Goal: Information Seeking & Learning: Learn about a topic

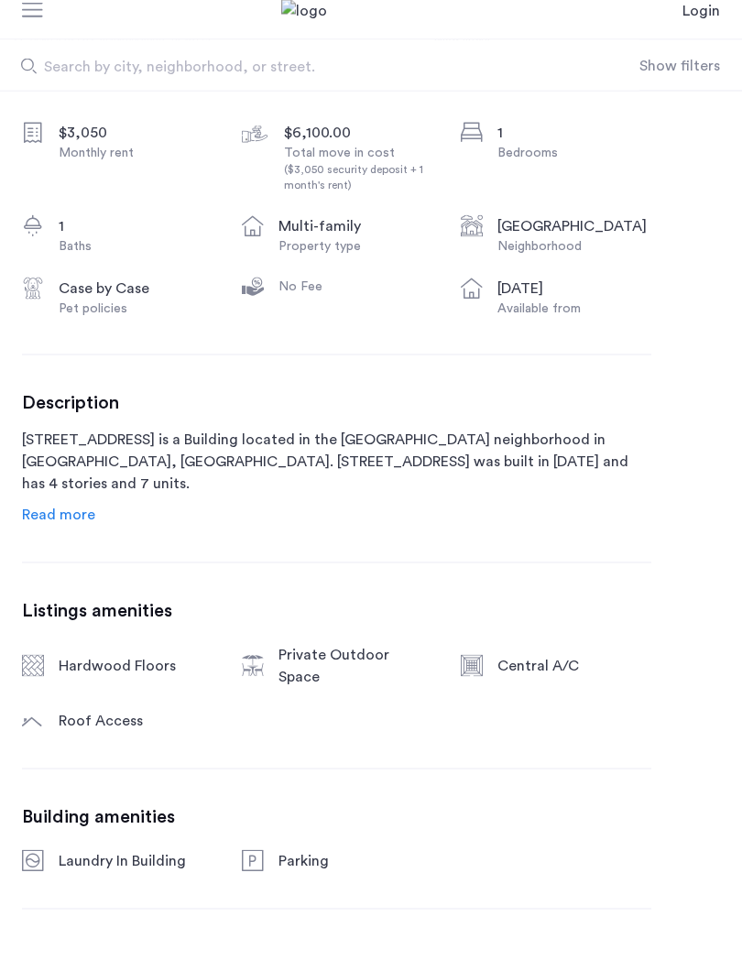
scroll to position [563, 0]
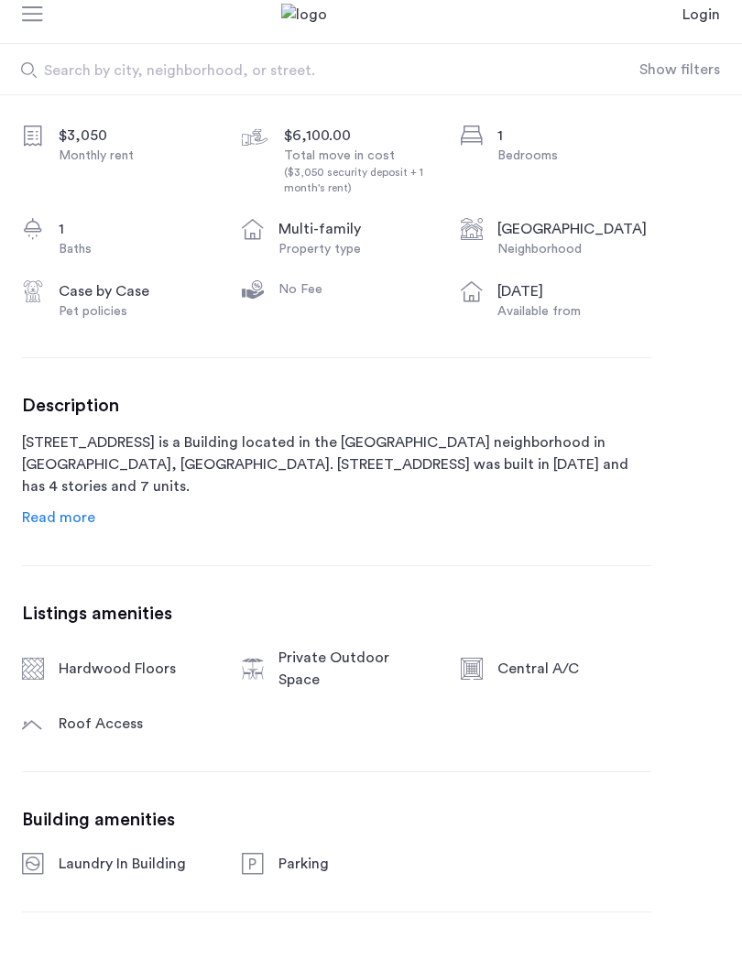
click at [53, 525] on span "Read more" at bounding box center [58, 532] width 73 height 15
click at [75, 525] on span "Read more" at bounding box center [58, 532] width 73 height 15
click at [43, 525] on span "Read more" at bounding box center [58, 532] width 73 height 15
click at [97, 509] on div "Description [STREET_ADDRESS] is a Building located in the [GEOGRAPHIC_DATA] nei…" at bounding box center [336, 475] width 629 height 133
click at [68, 525] on span "Read more" at bounding box center [58, 532] width 73 height 15
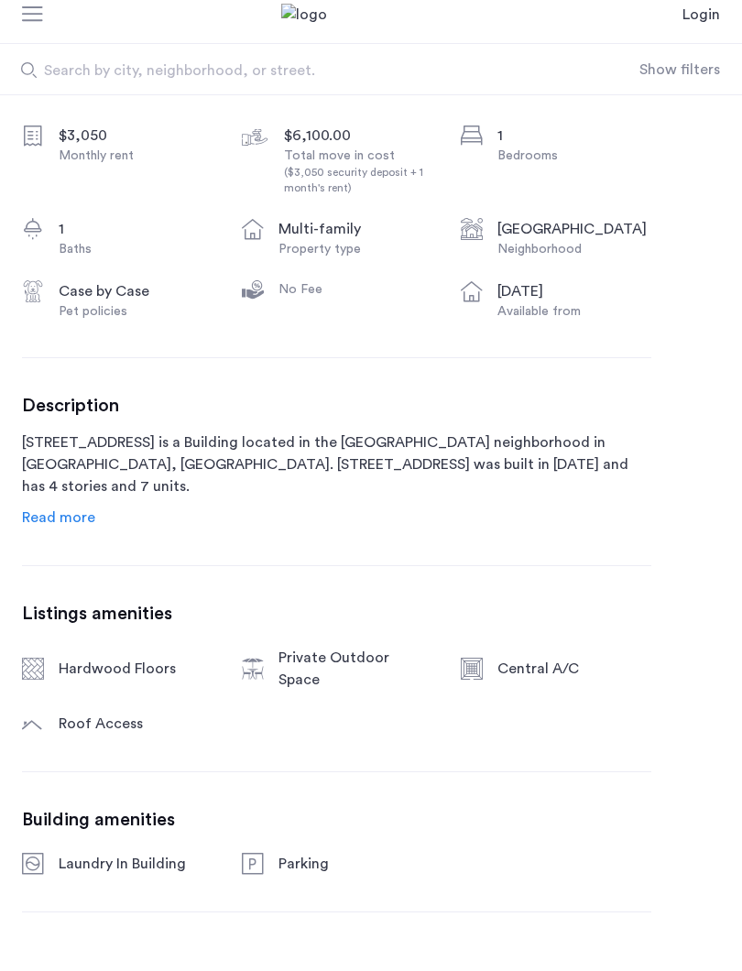
click at [60, 498] on div "Description [STREET_ADDRESS] is a Building located in the [GEOGRAPHIC_DATA] nei…" at bounding box center [336, 475] width 629 height 133
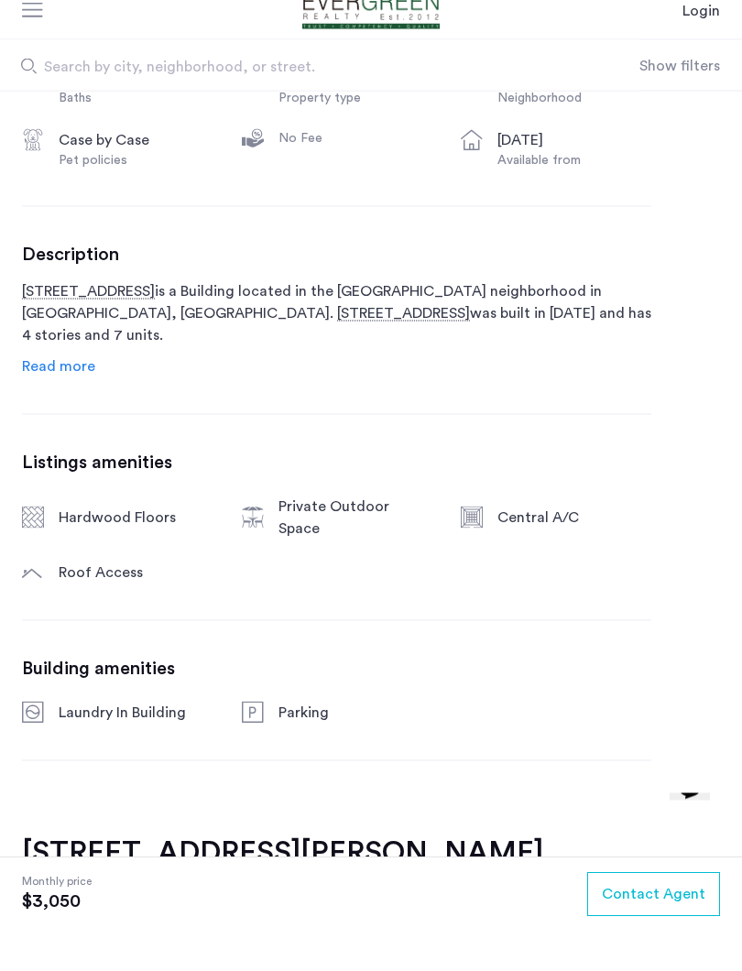
scroll to position [720, 0]
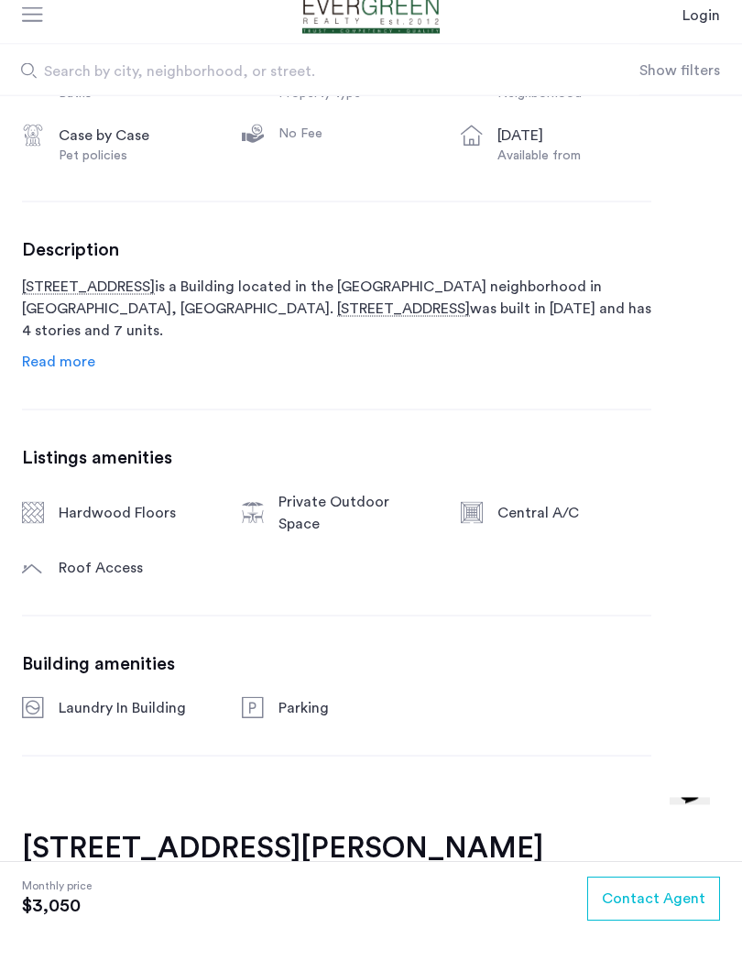
click at [60, 368] on span "Read more" at bounding box center [58, 375] width 73 height 15
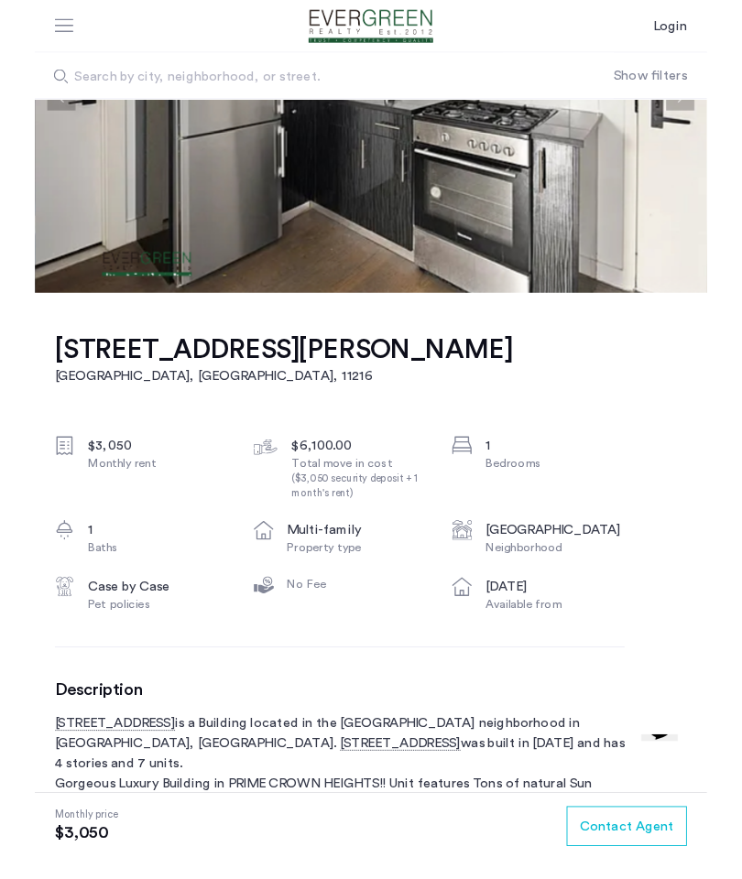
scroll to position [0, 0]
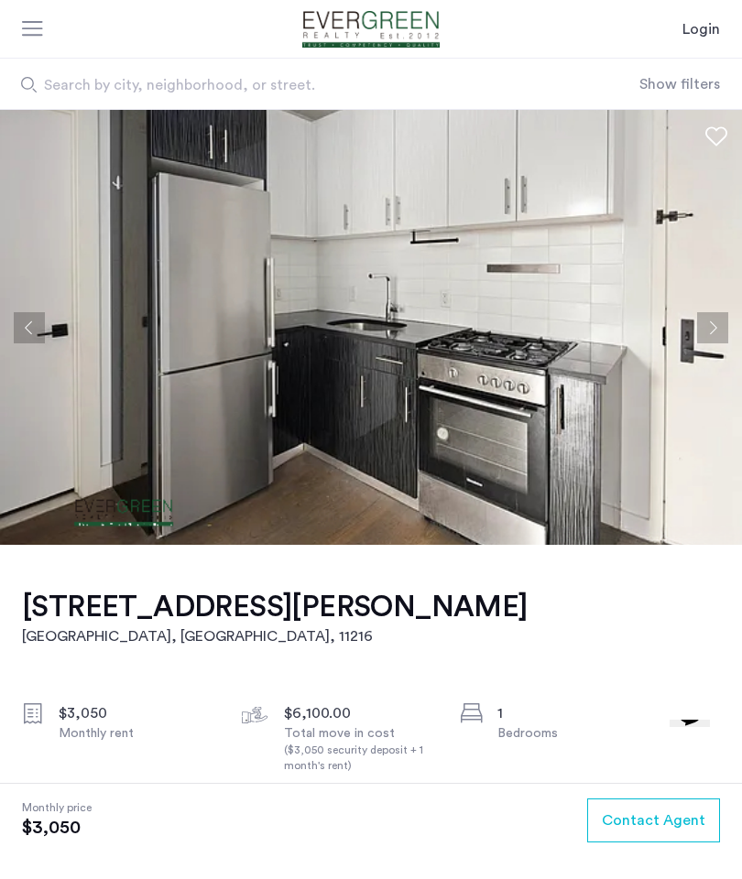
click at [726, 327] on button "Next apartment" at bounding box center [712, 327] width 31 height 31
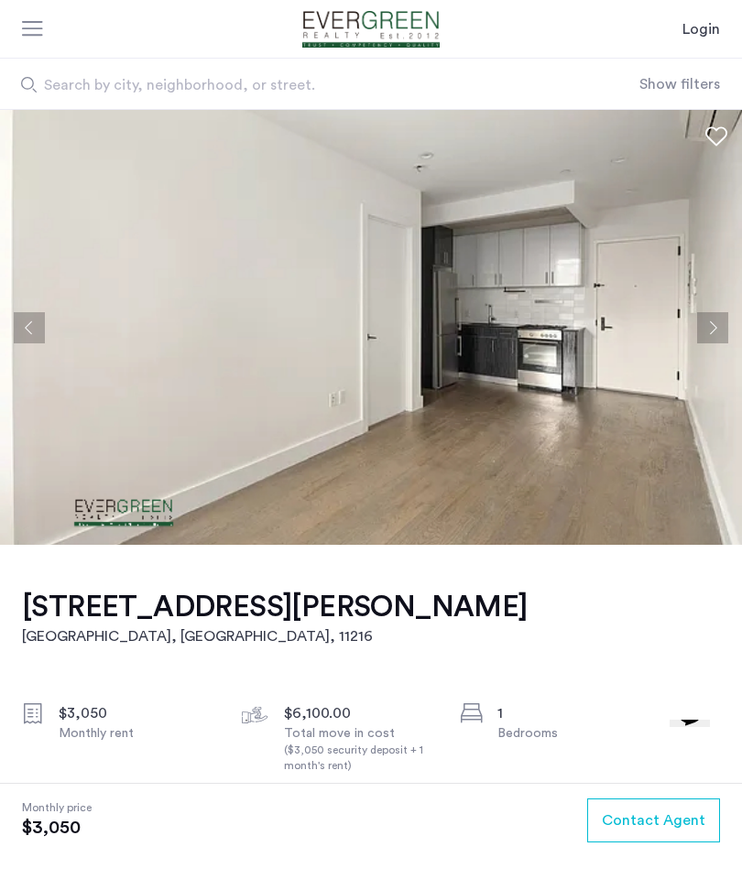
click at [704, 322] on button "Next apartment" at bounding box center [712, 327] width 31 height 31
click at [688, 330] on img at bounding box center [371, 327] width 742 height 435
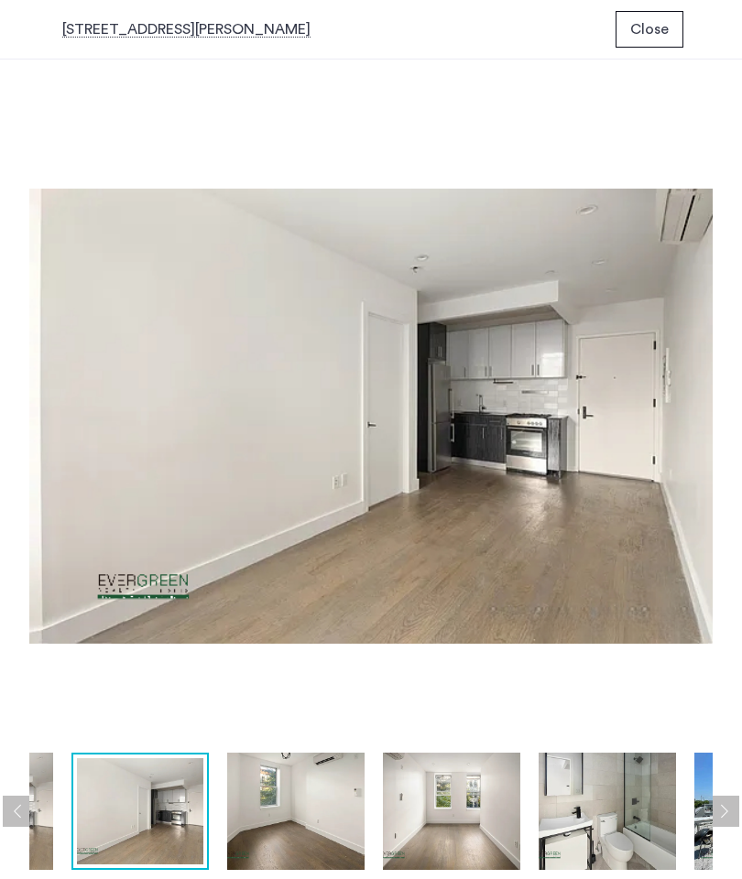
click at [326, 823] on img at bounding box center [295, 811] width 137 height 117
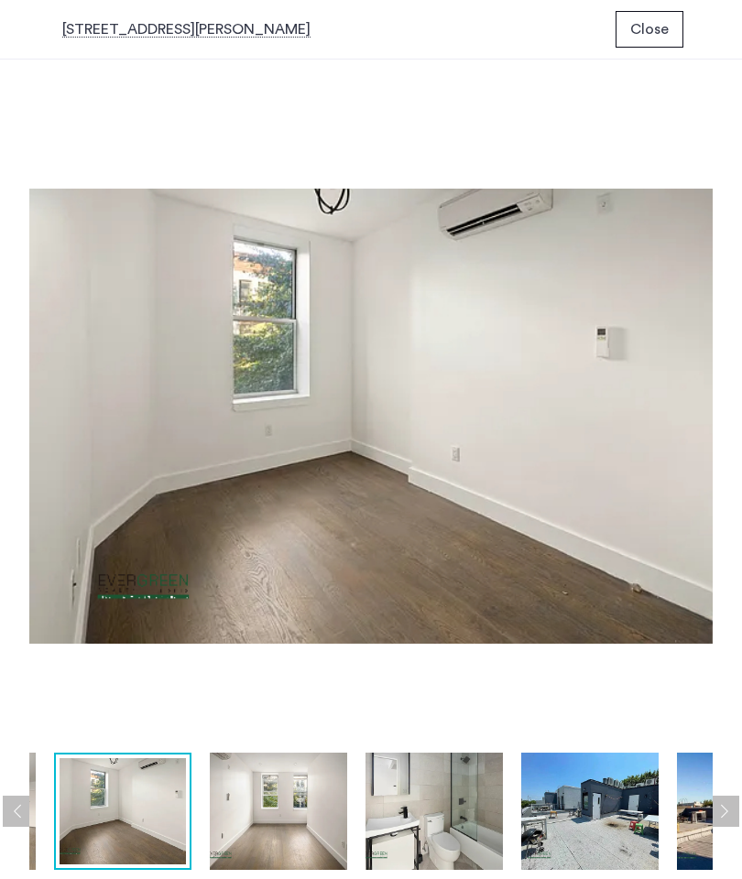
click at [318, 828] on img at bounding box center [278, 811] width 137 height 117
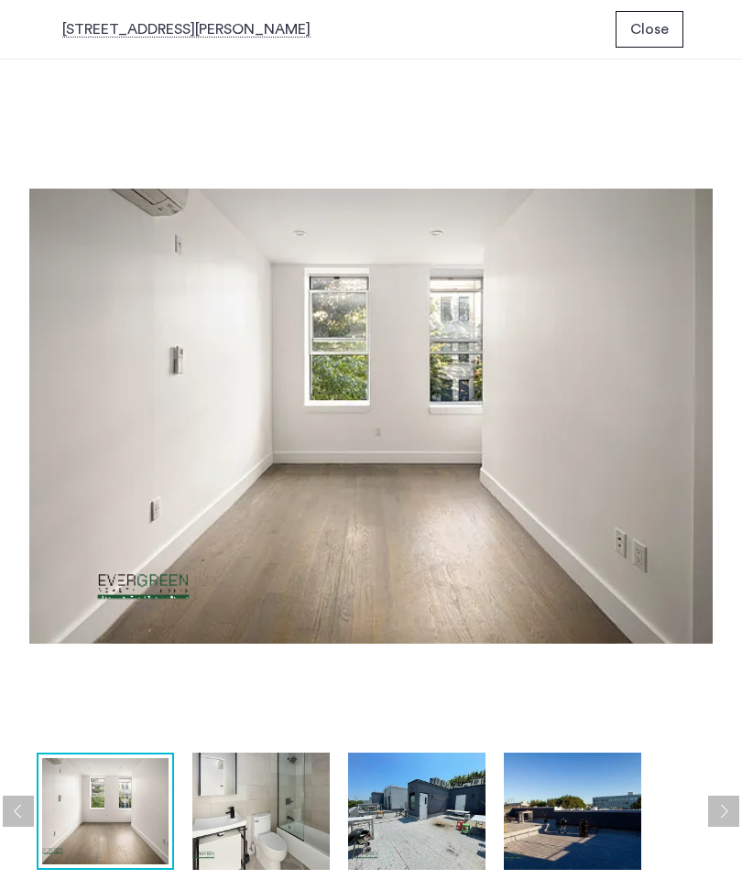
click at [304, 829] on img at bounding box center [260, 811] width 137 height 117
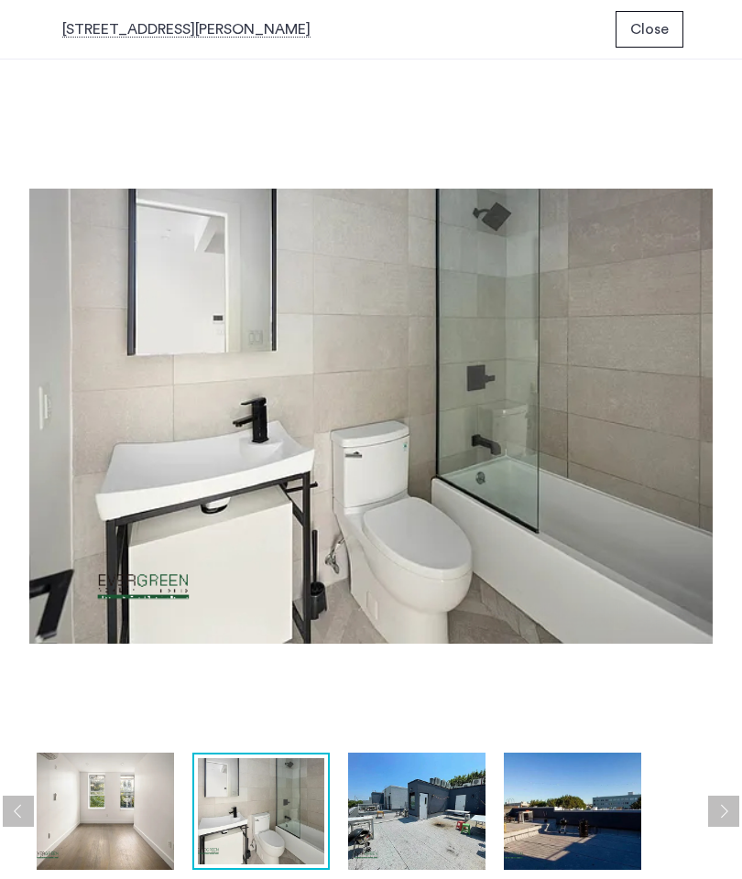
click at [414, 817] on img at bounding box center [416, 811] width 137 height 117
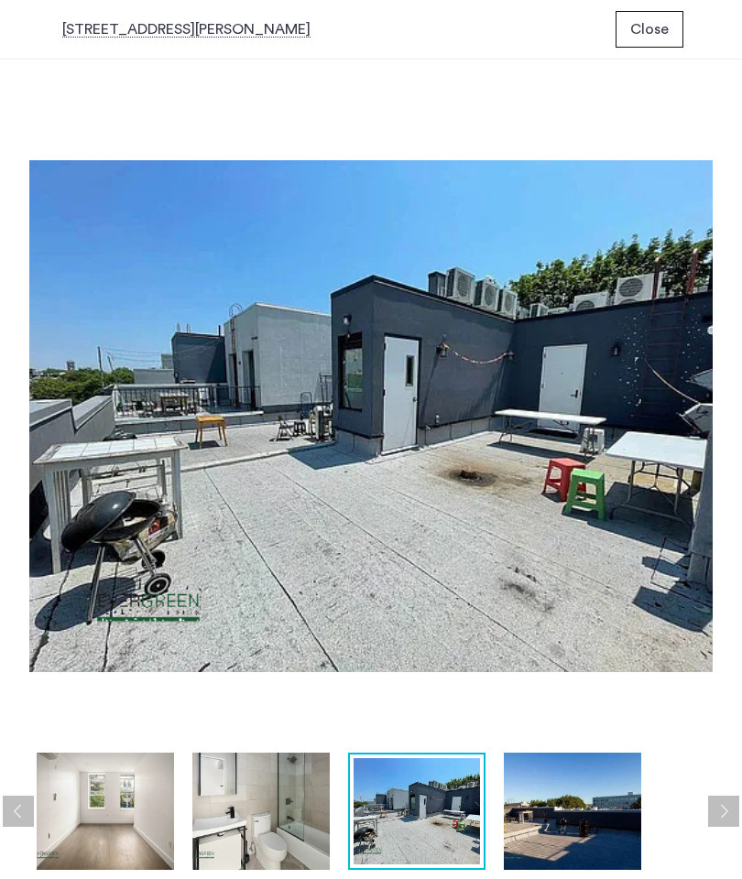
click at [568, 828] on img at bounding box center [572, 811] width 137 height 117
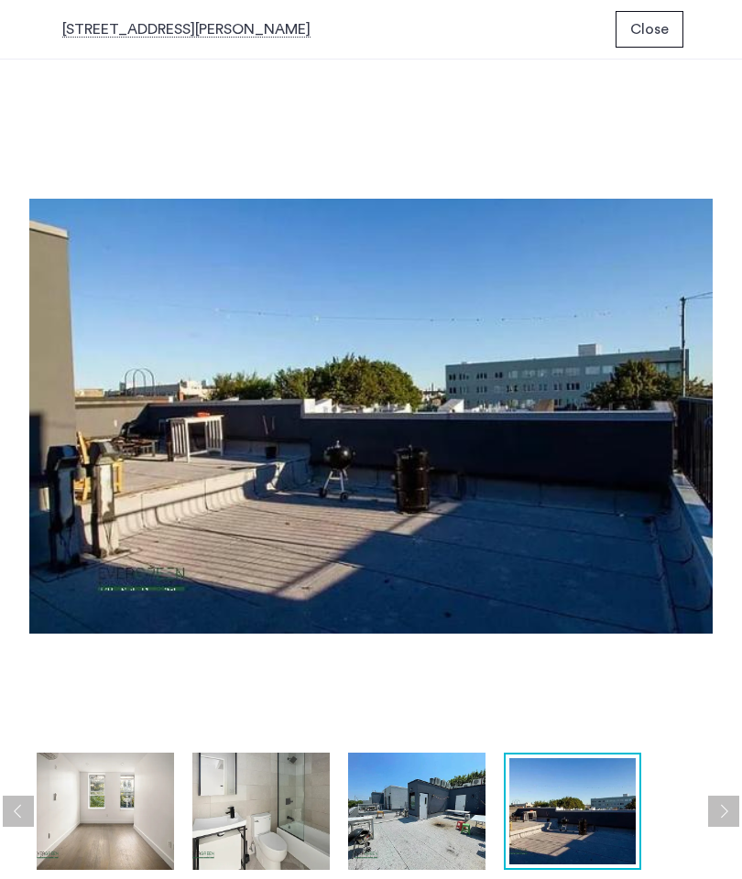
click at [583, 819] on img at bounding box center [572, 811] width 126 height 106
click at [719, 816] on button "Next apartment" at bounding box center [723, 811] width 31 height 31
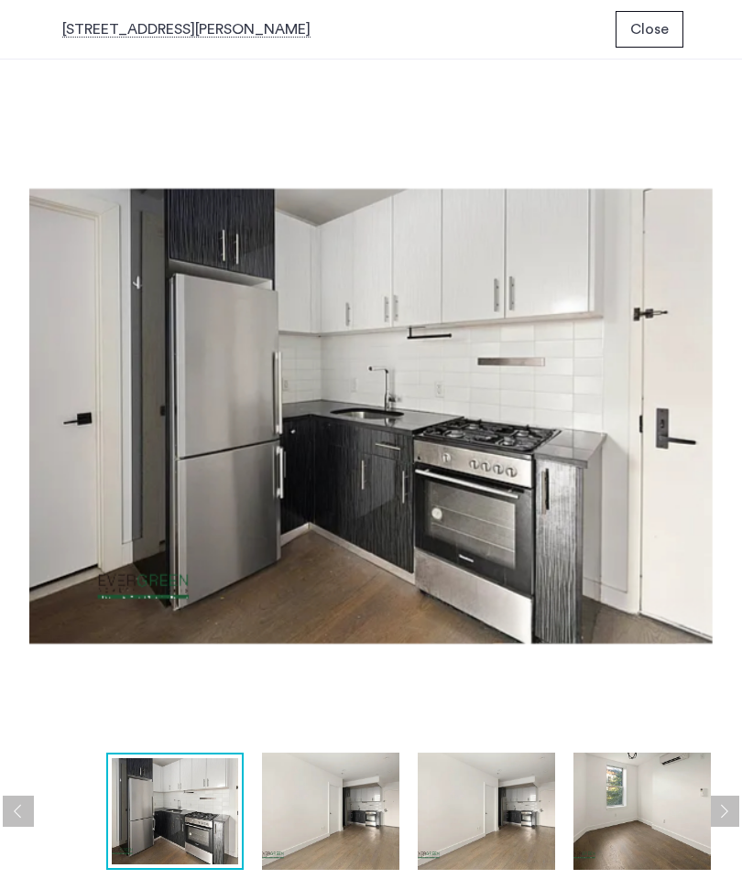
click at [641, 36] on span "Close" at bounding box center [649, 29] width 38 height 22
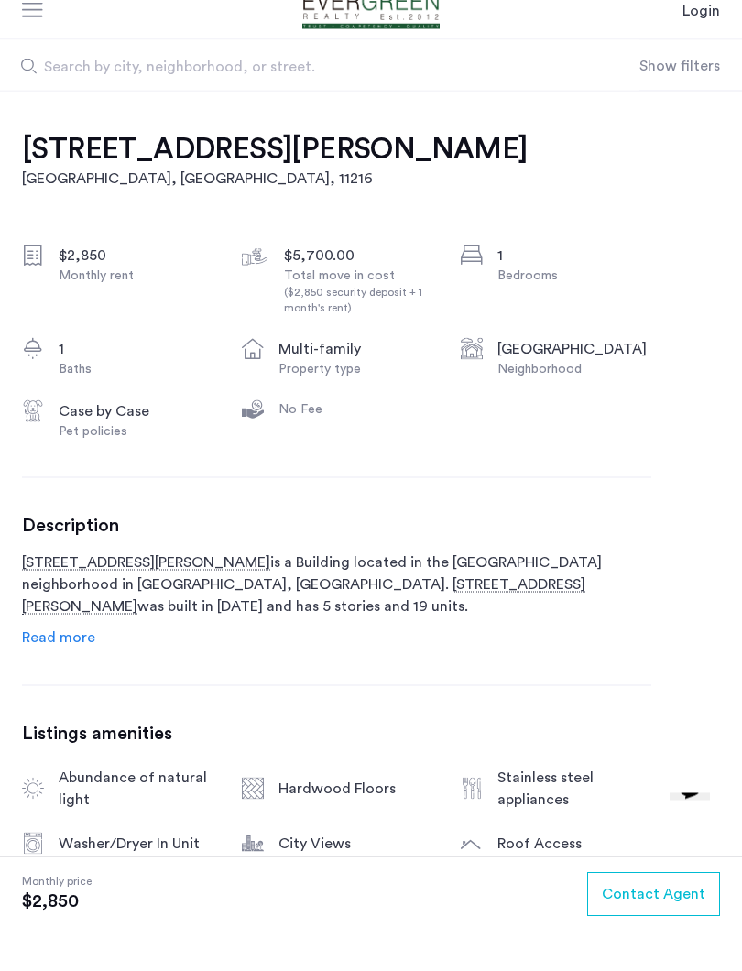
scroll to position [440, 0]
click at [69, 614] on p "[STREET_ADDRESS][PERSON_NAME] is a Building located in the [GEOGRAPHIC_DATA] ne…" at bounding box center [336, 602] width 629 height 66
click at [52, 647] on span "Read more" at bounding box center [58, 654] width 73 height 15
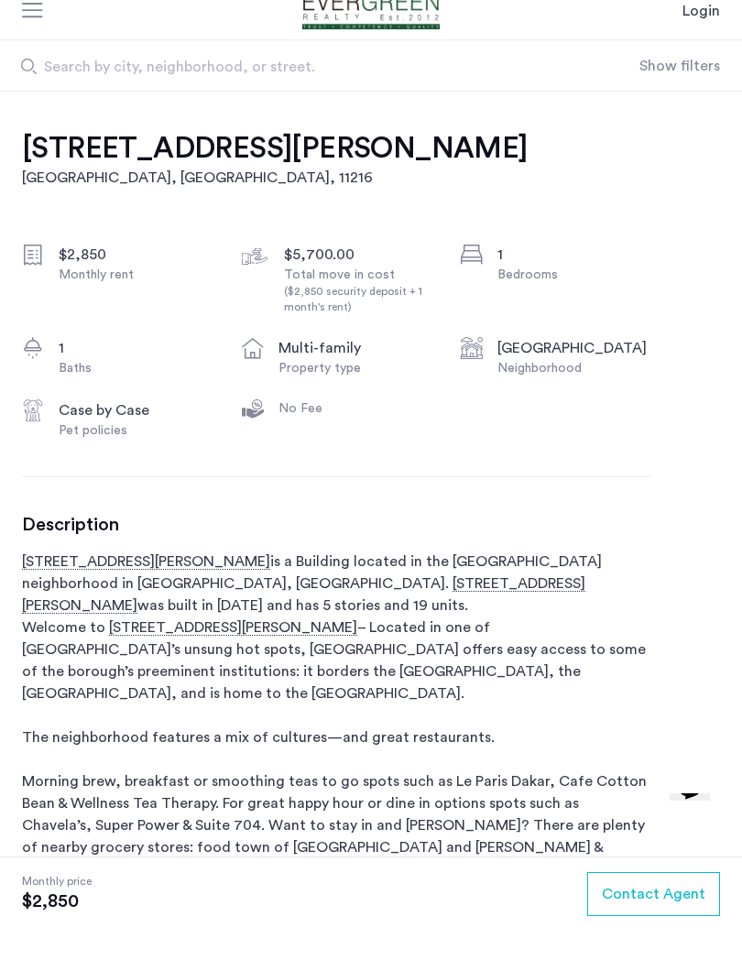
click at [68, 630] on p "[STREET_ADDRESS][PERSON_NAME] is a Building located in the [GEOGRAPHIC_DATA] ne…" at bounding box center [336, 854] width 629 height 571
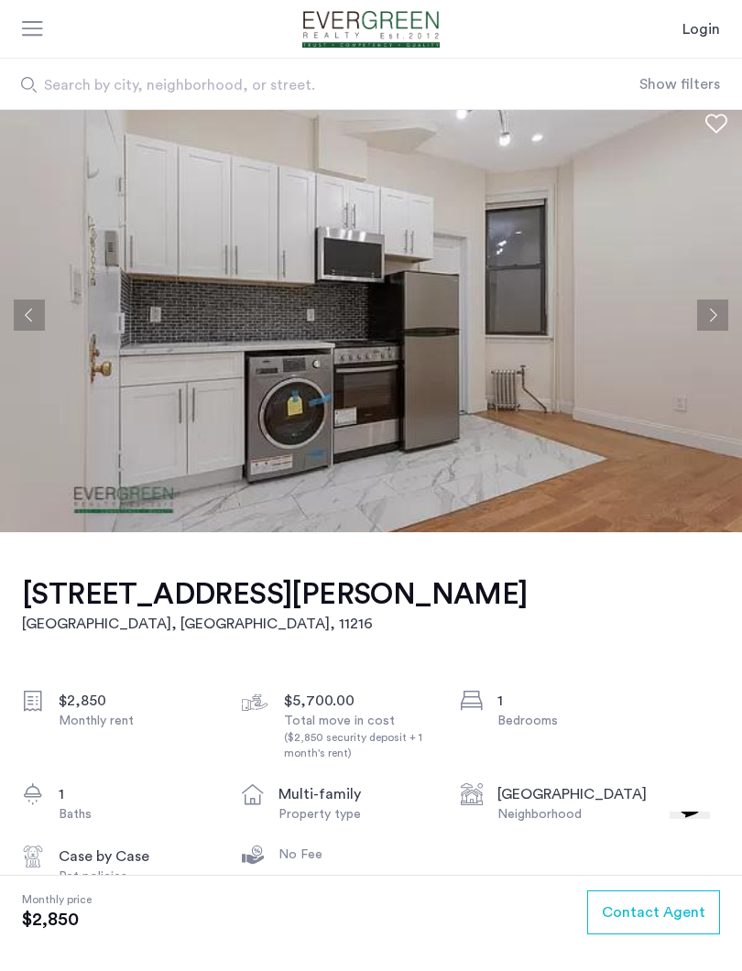
scroll to position [0, 0]
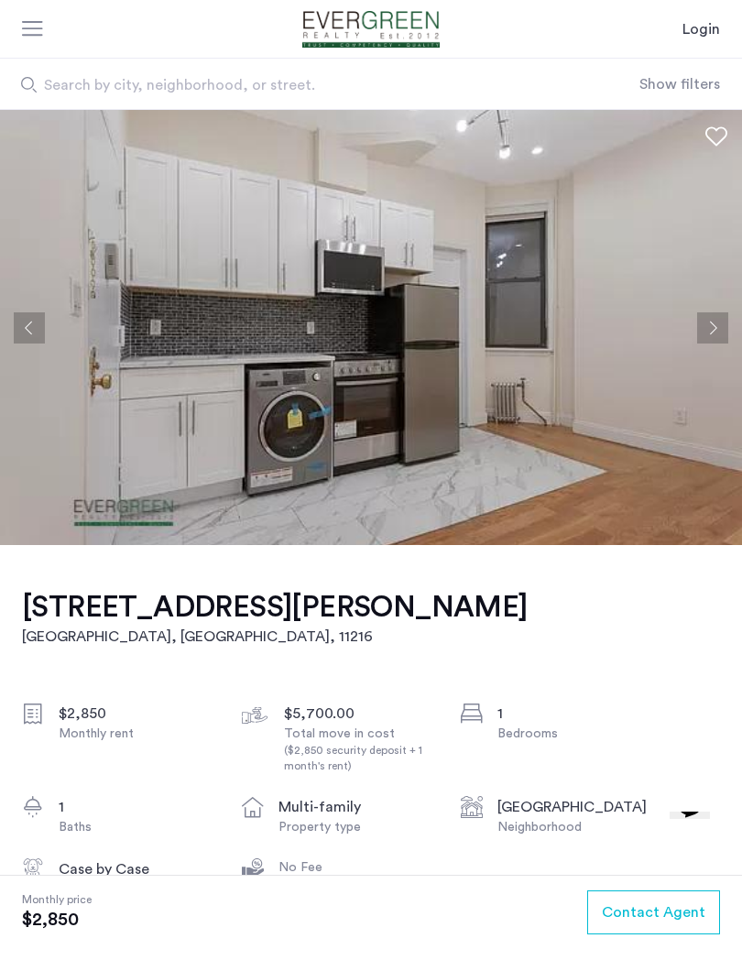
click at [699, 340] on button "Next apartment" at bounding box center [712, 327] width 31 height 31
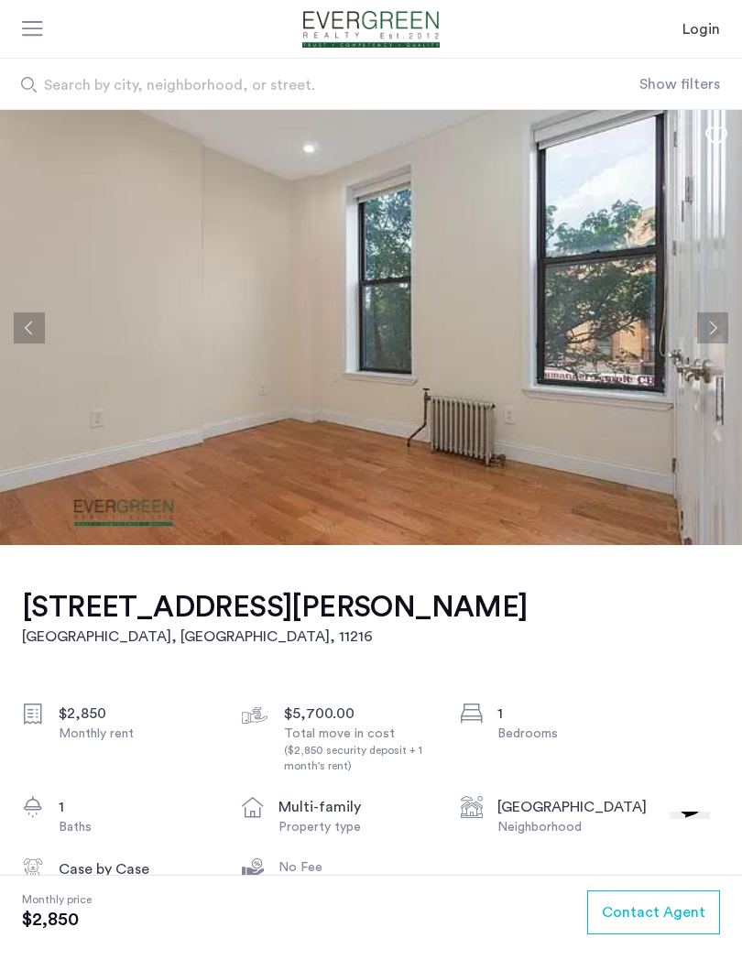
click at [708, 342] on button "Next apartment" at bounding box center [712, 327] width 31 height 31
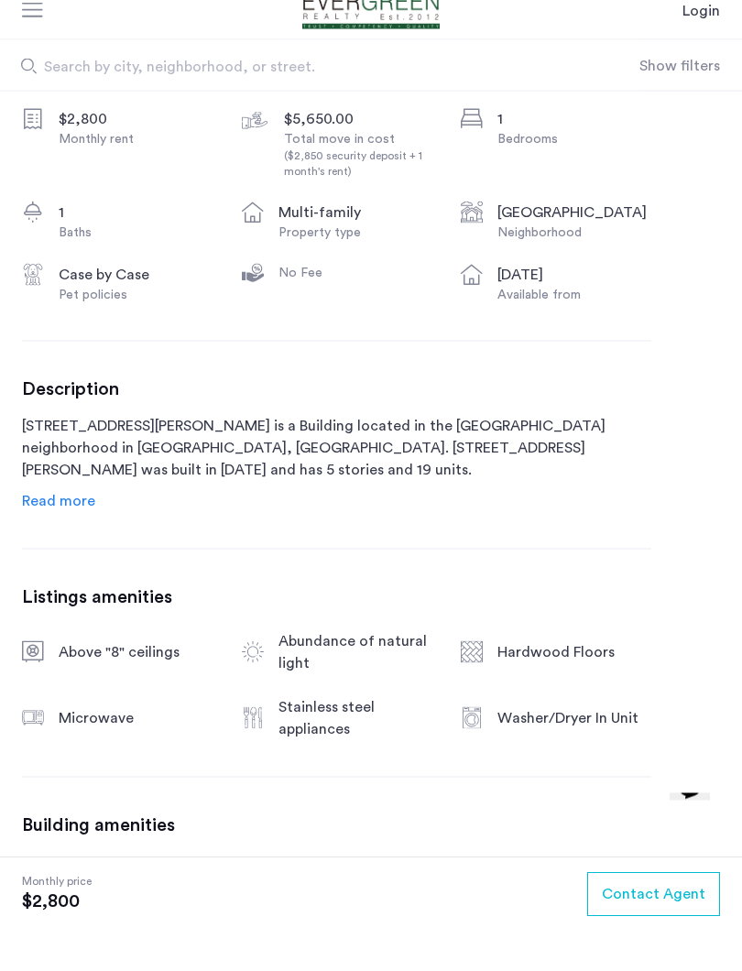
scroll to position [577, 0]
click at [71, 511] on span "Read more" at bounding box center [58, 518] width 73 height 15
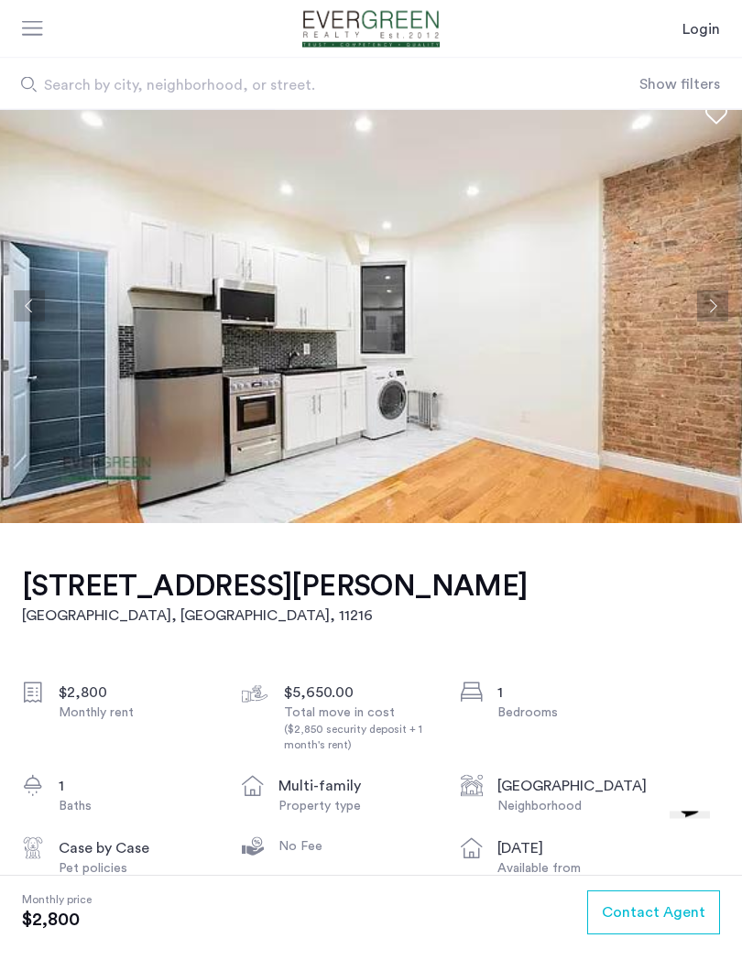
scroll to position [0, 0]
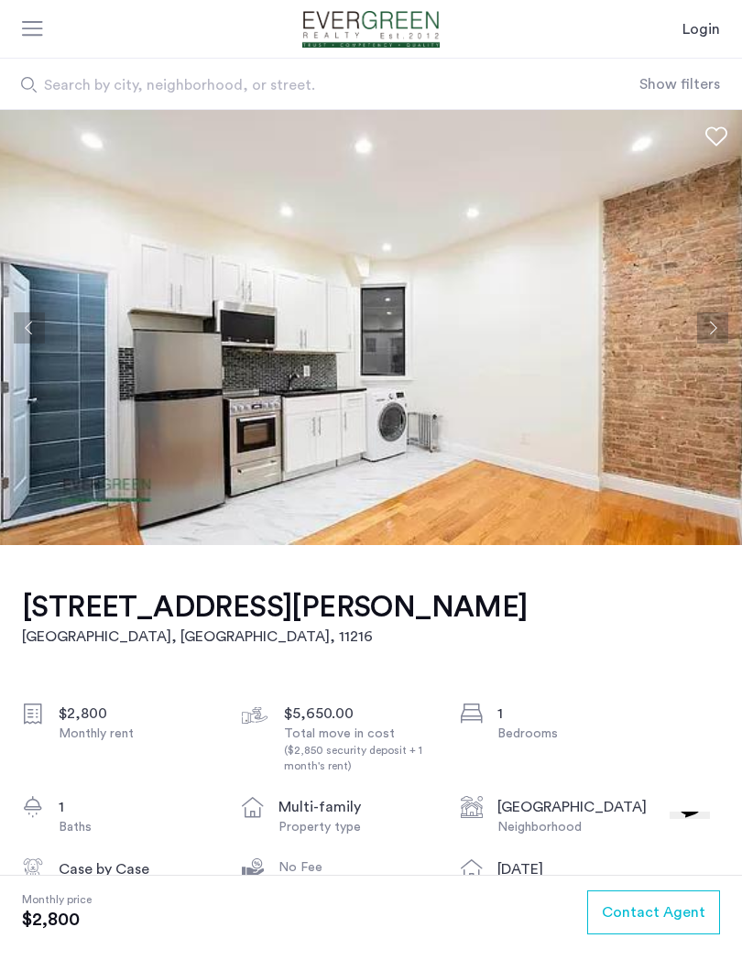
click at [711, 338] on button "Next apartment" at bounding box center [712, 327] width 31 height 31
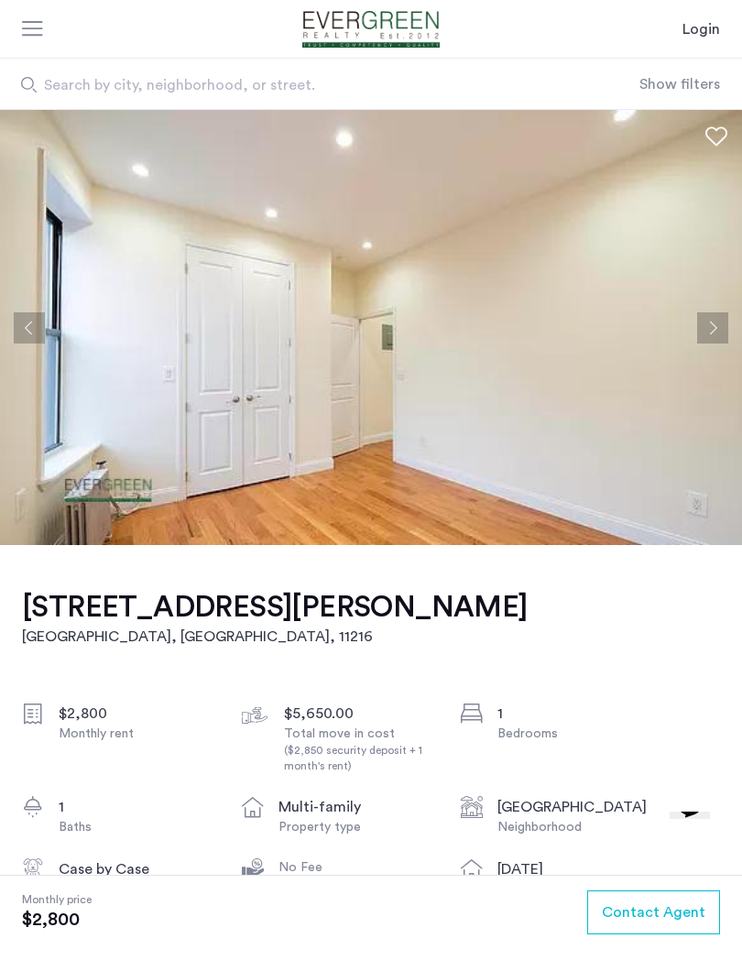
click at [712, 321] on button "Next apartment" at bounding box center [712, 327] width 31 height 31
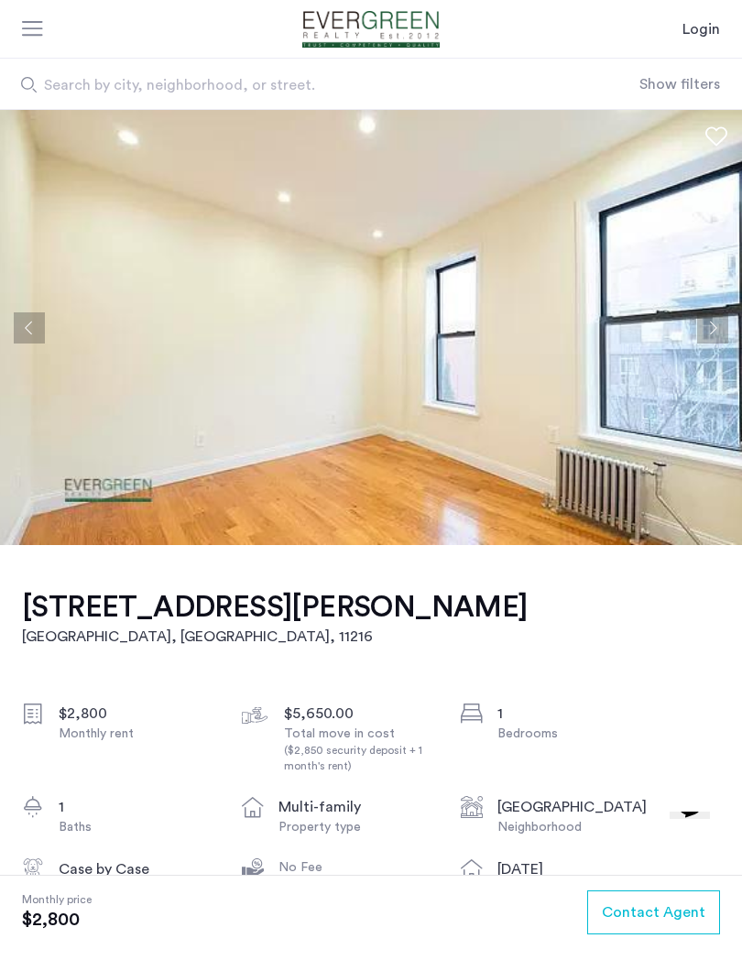
click at [43, 344] on img at bounding box center [371, 327] width 742 height 435
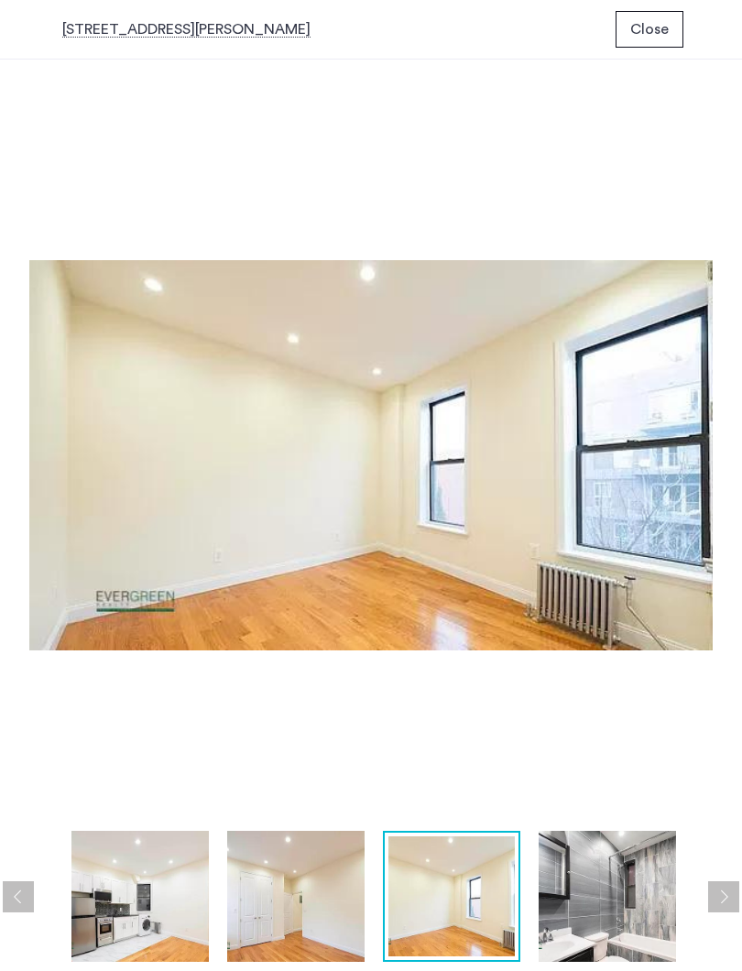
click at [691, 394] on img at bounding box center [370, 455] width 683 height 733
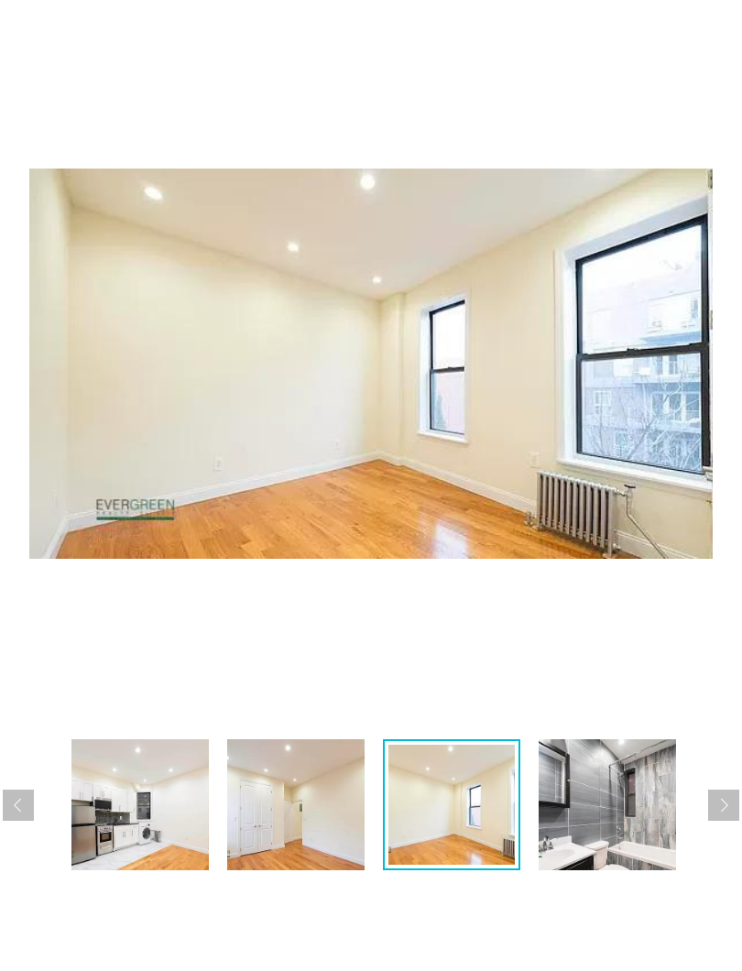
click at [599, 831] on img at bounding box center [606, 896] width 137 height 131
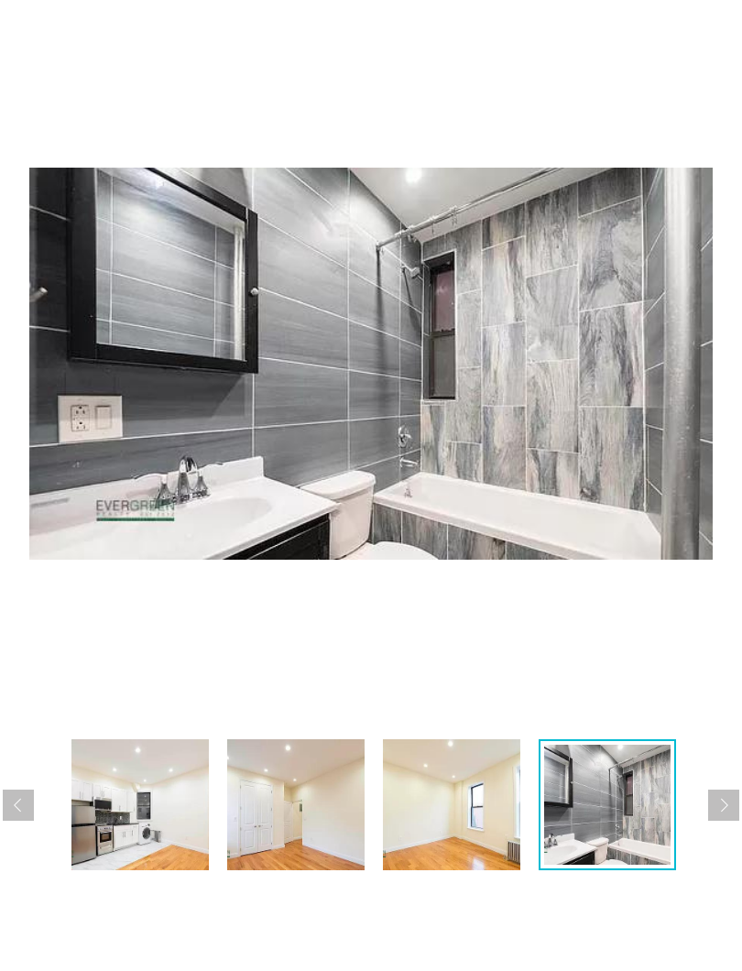
click at [708, 831] on div at bounding box center [375, 896] width 692 height 131
click at [715, 881] on button "Next apartment" at bounding box center [723, 896] width 31 height 31
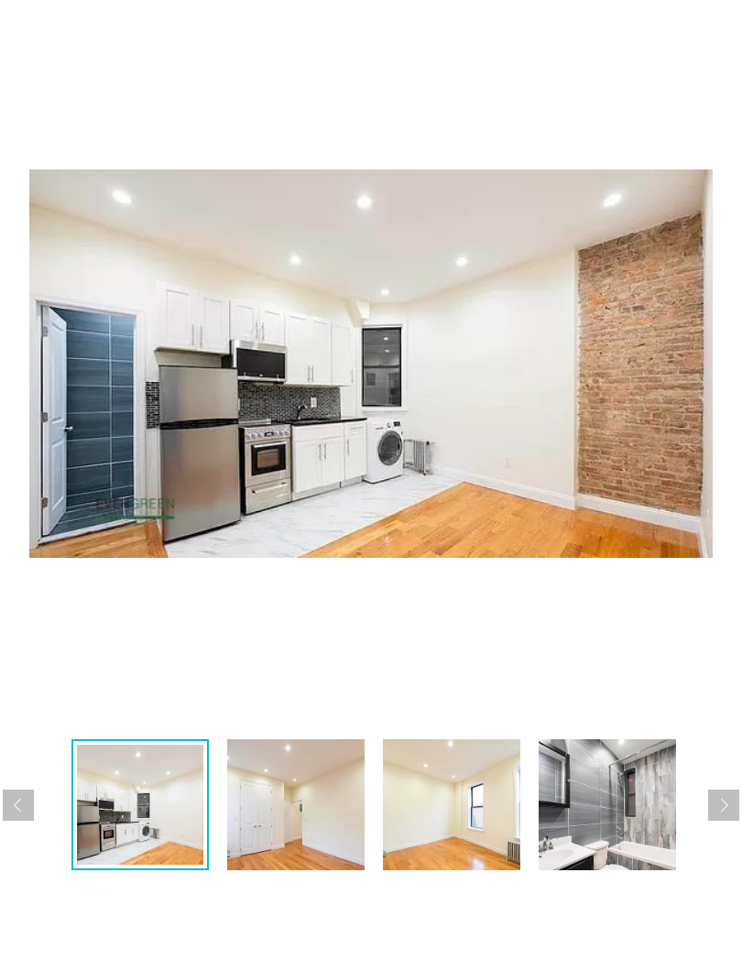
click at [697, 831] on div at bounding box center [375, 896] width 692 height 131
click at [709, 831] on div at bounding box center [375, 896] width 692 height 131
click at [726, 881] on button "Next apartment" at bounding box center [723, 896] width 31 height 31
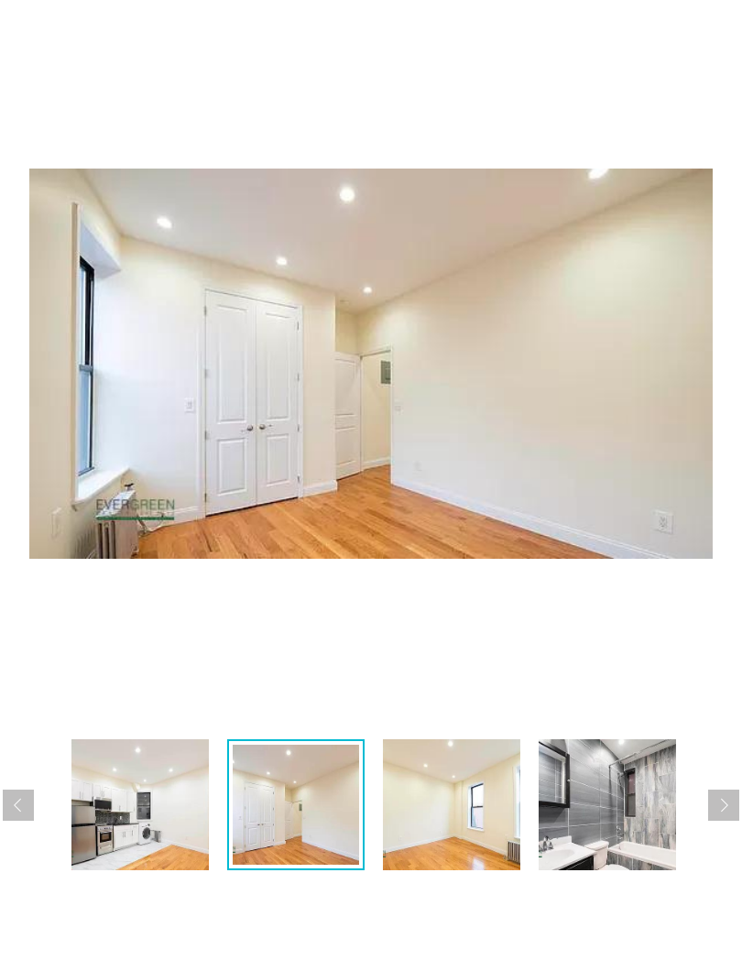
click at [450, 831] on img at bounding box center [451, 896] width 137 height 131
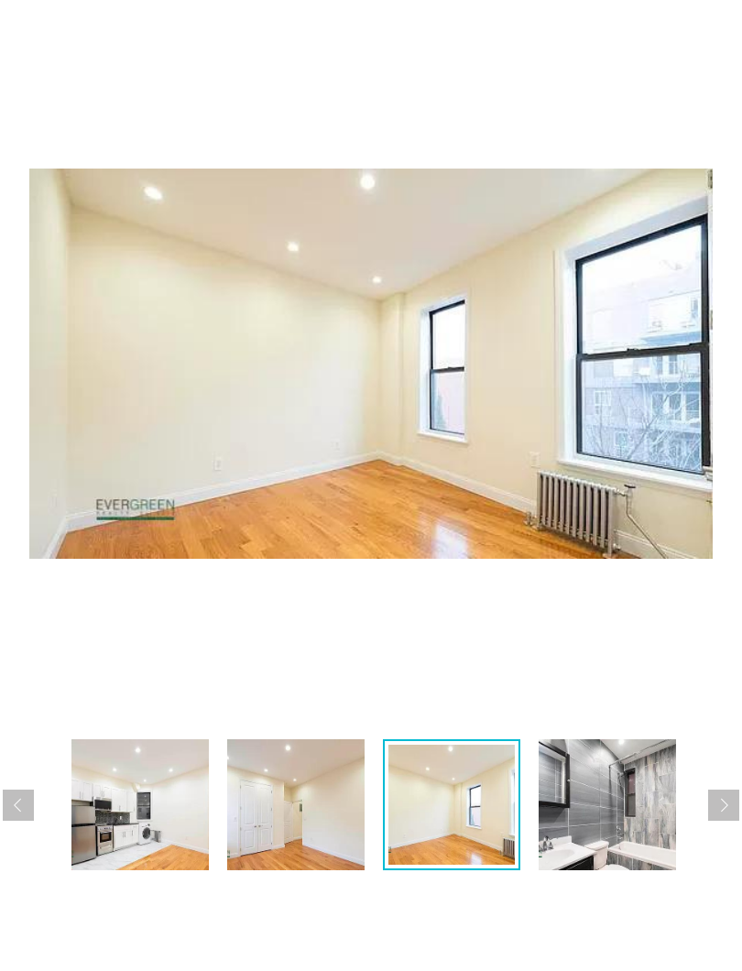
click at [595, 831] on img at bounding box center [606, 896] width 137 height 131
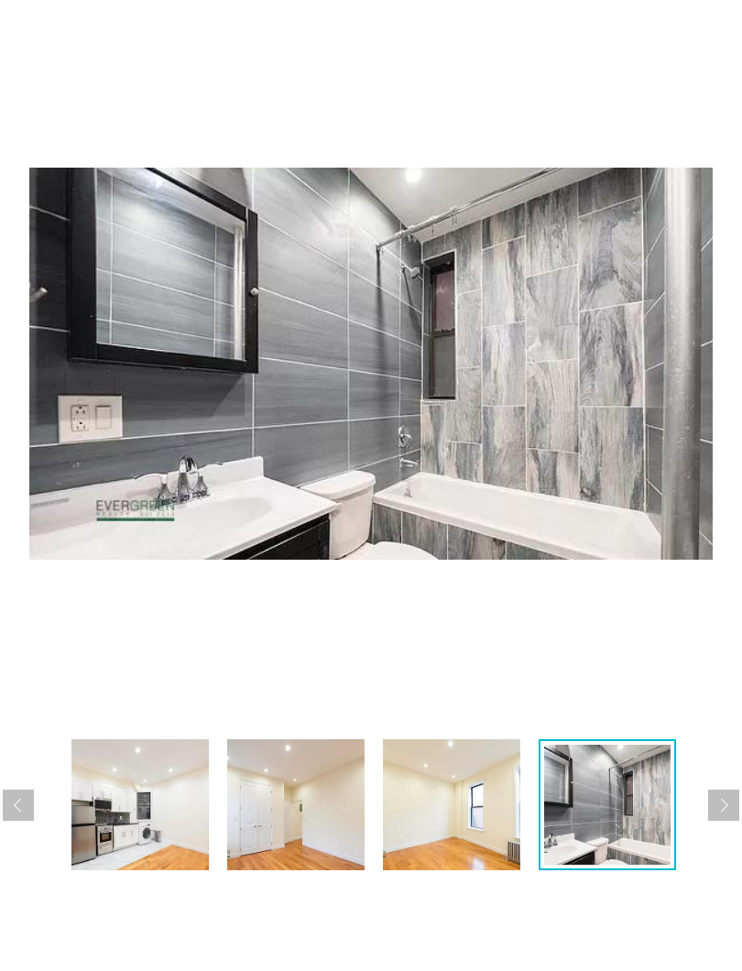
click at [621, 836] on img at bounding box center [607, 896] width 126 height 120
click at [728, 881] on button "Next apartment" at bounding box center [723, 896] width 31 height 31
